Goal: Register for event/course

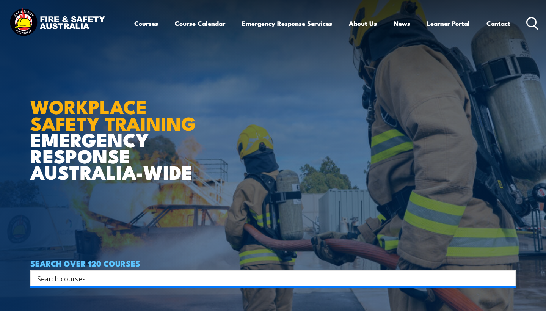
click at [104, 272] on div "Search" at bounding box center [273, 279] width 486 height 16
click at [101, 280] on input "Search input" at bounding box center [268, 278] width 462 height 11
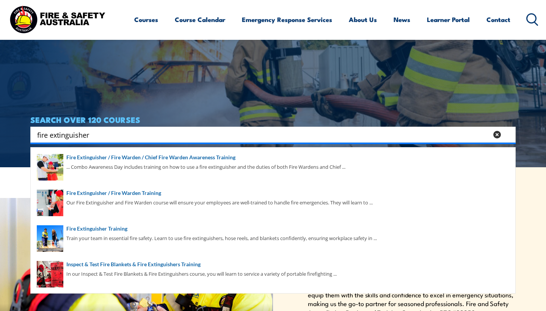
scroll to position [151, 0]
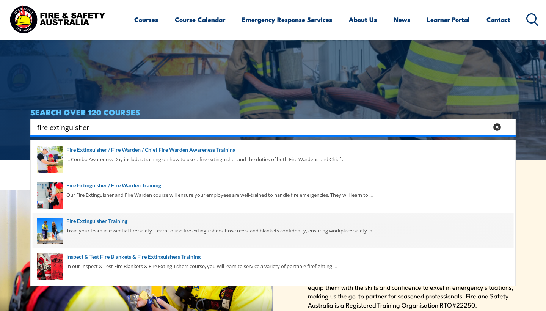
type input "fire extinguisher"
click at [101, 222] on span at bounding box center [273, 231] width 481 height 36
click at [128, 225] on span at bounding box center [273, 231] width 481 height 36
click at [85, 222] on span at bounding box center [273, 231] width 481 height 36
drag, startPoint x: 85, startPoint y: 221, endPoint x: 541, endPoint y: 97, distance: 472.6
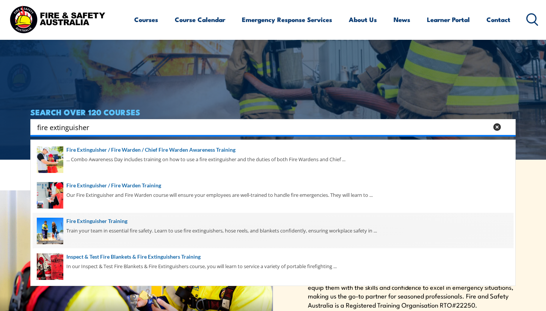
click at [541, 97] on img at bounding box center [273, 4] width 546 height 311
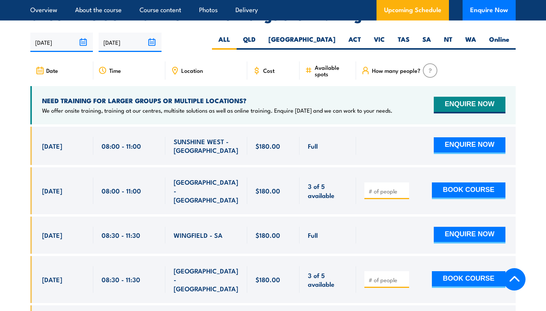
scroll to position [1272, 0]
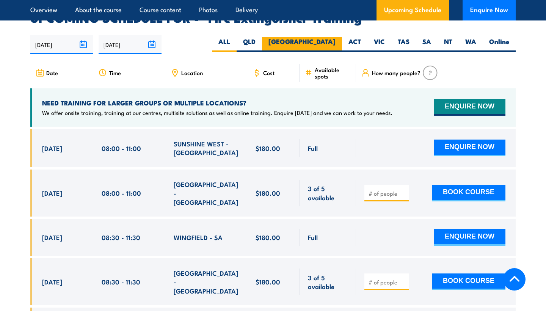
click at [329, 37] on label "[GEOGRAPHIC_DATA]" at bounding box center [302, 44] width 80 height 15
click at [336, 37] on input "[GEOGRAPHIC_DATA]" at bounding box center [338, 39] width 5 height 5
radio input "true"
click at [328, 37] on label "[GEOGRAPHIC_DATA]" at bounding box center [302, 44] width 80 height 15
click at [336, 37] on input "[GEOGRAPHIC_DATA]" at bounding box center [338, 39] width 5 height 5
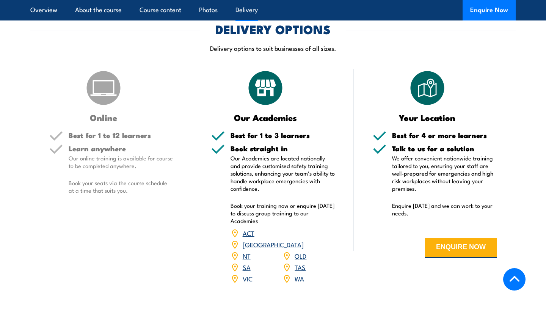
scroll to position [818, 0]
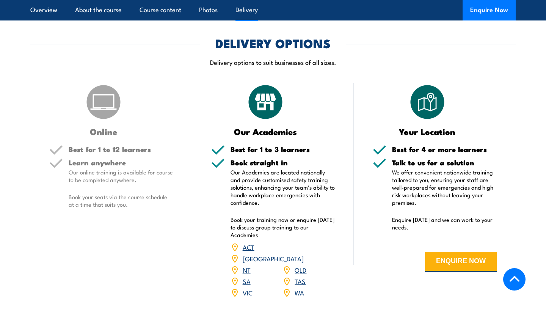
click at [299, 254] on link "[GEOGRAPHIC_DATA]" at bounding box center [273, 258] width 61 height 9
click at [381, 56] on article "DELIVERY OPTIONS Delivery options to suit businesses of all sizes. Online Best …" at bounding box center [273, 173] width 486 height 271
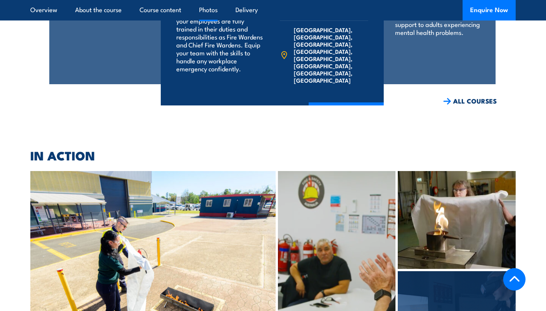
scroll to position [1332, 0]
